Goal: Information Seeking & Learning: Learn about a topic

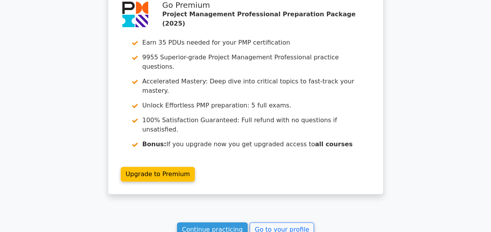
scroll to position [1686, 0]
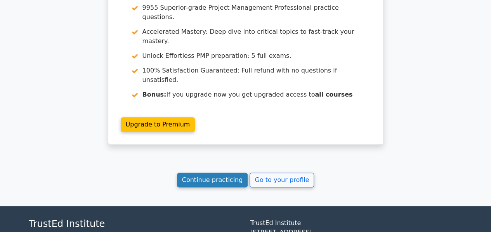
click at [212, 173] on link "Continue practicing" at bounding box center [212, 180] width 71 height 15
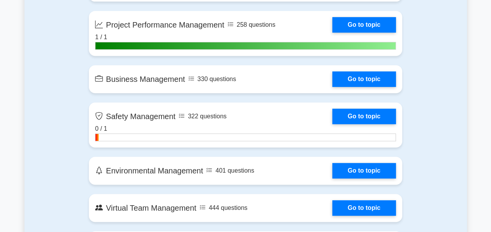
scroll to position [1654, 0]
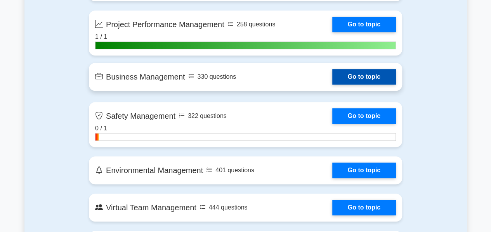
click at [350, 73] on link "Go to topic" at bounding box center [364, 77] width 64 height 16
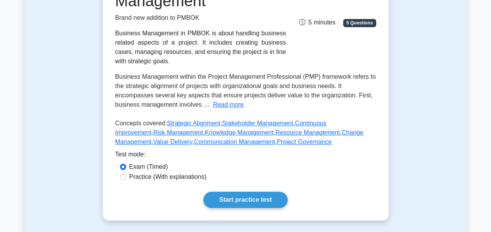
scroll to position [137, 0]
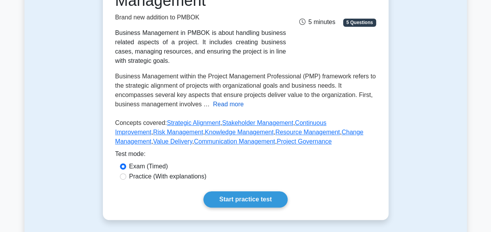
click at [225, 104] on button "Read more" at bounding box center [228, 104] width 31 height 9
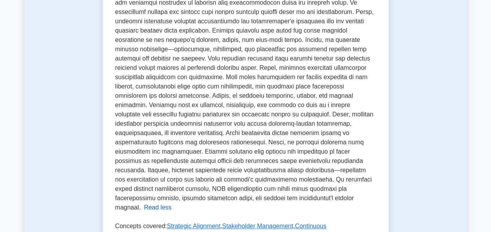
scroll to position [222, 0]
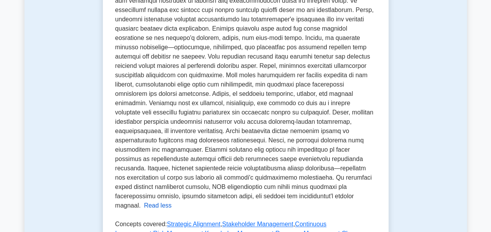
click at [172, 201] on button "Read less" at bounding box center [158, 205] width 28 height 9
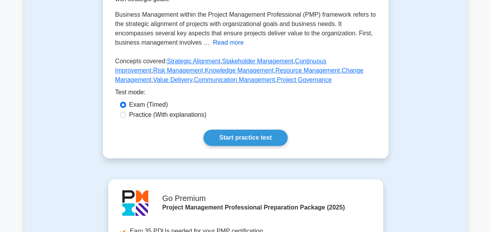
scroll to position [209, 0]
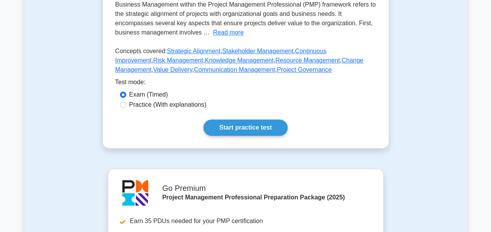
click at [171, 106] on label "Practice (With explanations)" at bounding box center [167, 104] width 77 height 9
click at [126, 106] on input "Practice (With explanations)" at bounding box center [123, 105] width 6 height 6
radio input "true"
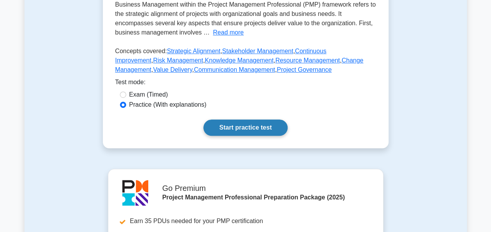
drag, startPoint x: 226, startPoint y: 125, endPoint x: 216, endPoint y: 122, distance: 10.0
click at [216, 122] on link "Start practice test" at bounding box center [245, 128] width 84 height 16
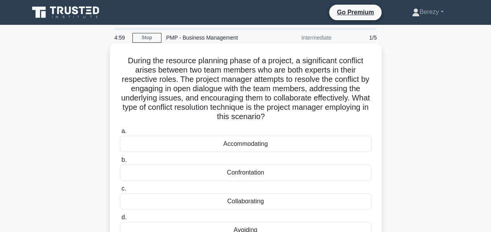
drag, startPoint x: 0, startPoint y: 0, endPoint x: 150, endPoint y: 114, distance: 188.6
click at [150, 114] on h5 "During the resource planning phase of a project, a significant conflict arises …" at bounding box center [245, 89] width 253 height 66
click at [134, 203] on div "Collaborating" at bounding box center [245, 201] width 251 height 16
click at [120, 191] on input "c. Collaborating" at bounding box center [120, 188] width 0 height 5
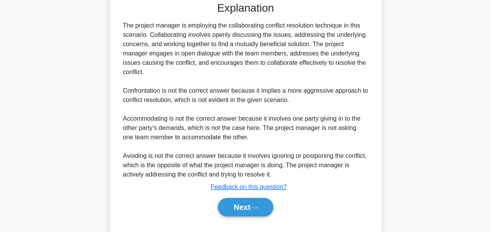
scroll to position [264, 0]
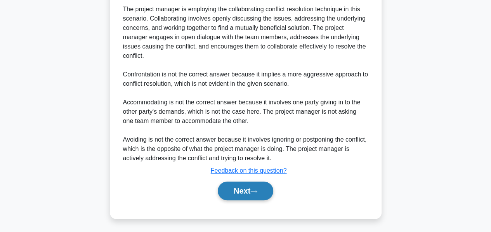
click at [242, 192] on button "Next" at bounding box center [245, 191] width 55 height 19
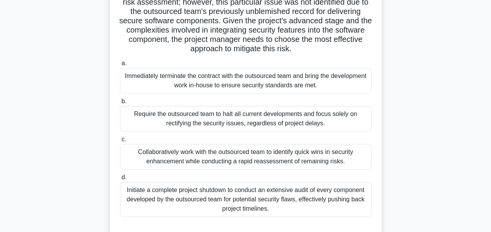
scroll to position [135, 0]
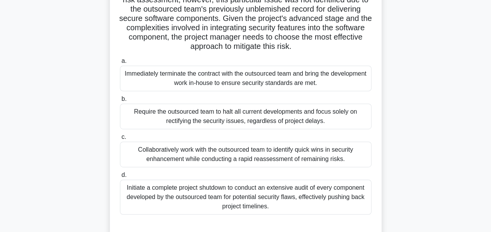
click at [146, 166] on div "Collaboratively work with the outsourced team to identify quick wins in securit…" at bounding box center [245, 155] width 251 height 26
click at [120, 140] on input "c. Collaboratively work with the outsourced team to identify quick wins in secu…" at bounding box center [120, 137] width 0 height 5
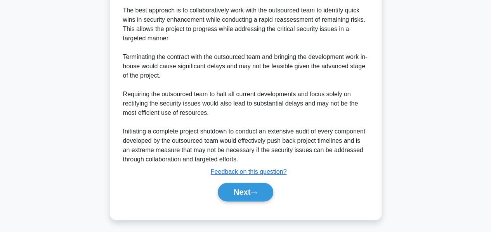
scroll to position [376, 0]
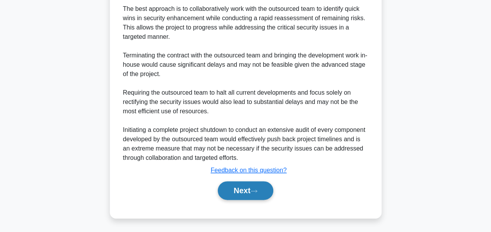
click at [231, 200] on button "Next" at bounding box center [245, 190] width 55 height 19
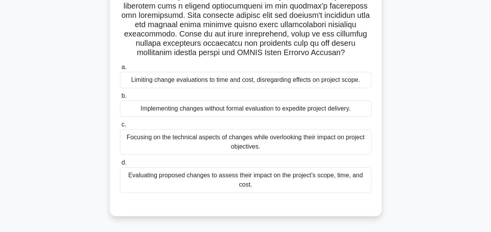
scroll to position [179, 0]
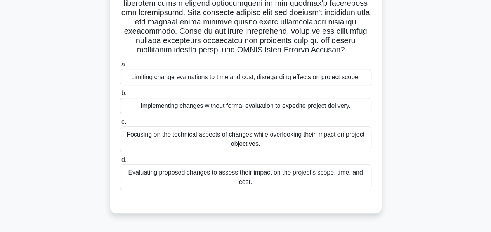
click at [137, 184] on div "Evaluating proposed changes to assess their impact on the project's scope, time…" at bounding box center [245, 178] width 251 height 26
click at [120, 163] on input "d. Evaluating proposed changes to assess their impact on the project's scope, t…" at bounding box center [120, 160] width 0 height 5
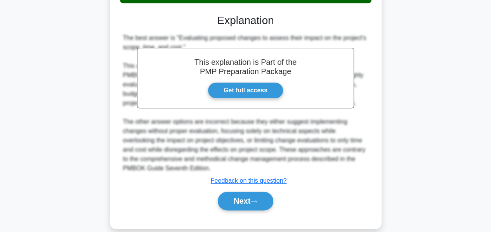
scroll to position [385, 0]
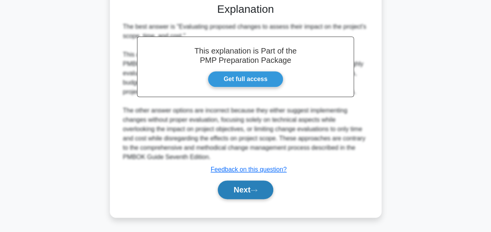
click at [218, 189] on button "Next" at bounding box center [245, 189] width 55 height 19
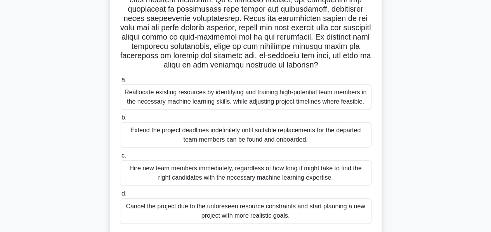
scroll to position [128, 0]
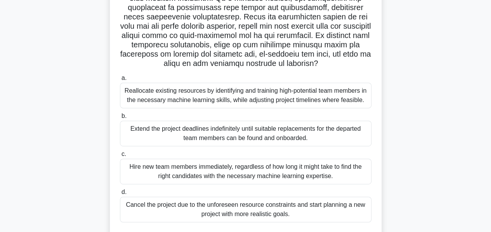
click at [131, 108] on div "Reallocate existing resources by identifying and training high-potential team m…" at bounding box center [245, 96] width 251 height 26
click at [120, 81] on input "a. Reallocate existing resources by identifying and training high-potential tea…" at bounding box center [120, 78] width 0 height 5
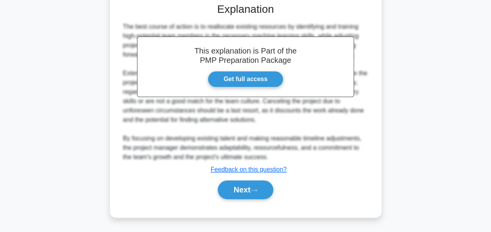
scroll to position [376, 0]
click at [235, 190] on button "Next" at bounding box center [245, 189] width 55 height 19
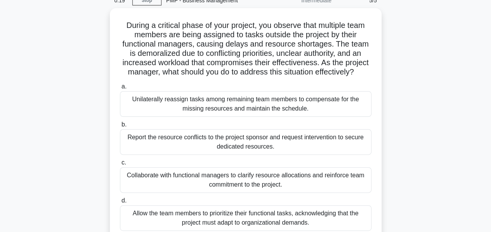
scroll to position [36, 0]
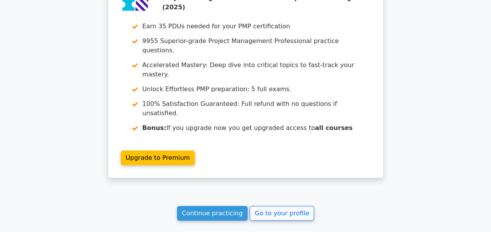
scroll to position [1231, 0]
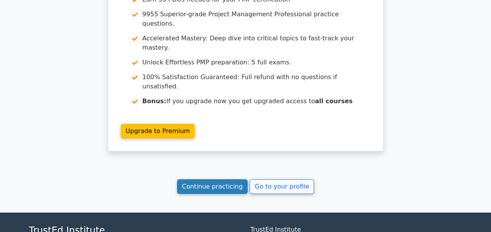
click at [220, 179] on link "Continue practicing" at bounding box center [212, 186] width 71 height 15
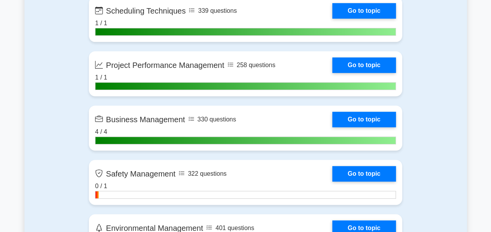
scroll to position [1615, 0]
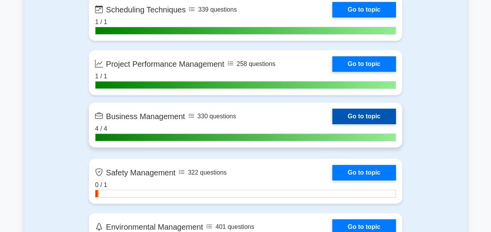
click at [355, 120] on link "Go to topic" at bounding box center [364, 117] width 64 height 16
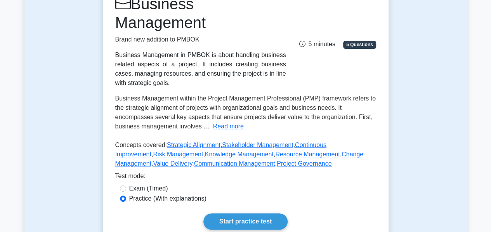
scroll to position [118, 0]
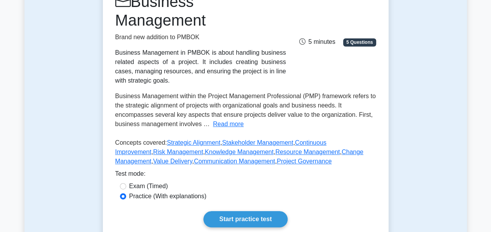
click at [293, 14] on div "Business Management Brand new addition to PMBOK Business Management in PMBOK is…" at bounding box center [246, 38] width 270 height 93
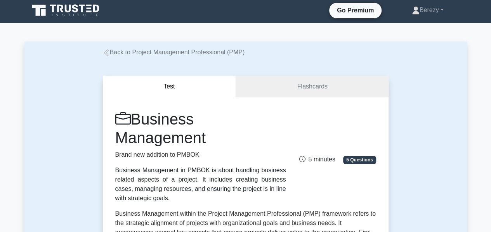
scroll to position [0, 0]
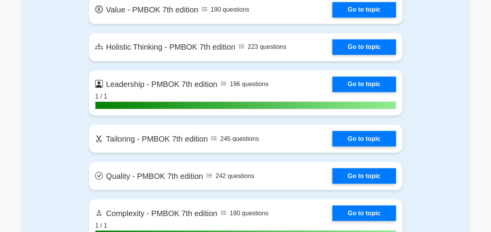
scroll to position [2086, 0]
